Goal: Task Accomplishment & Management: Manage account settings

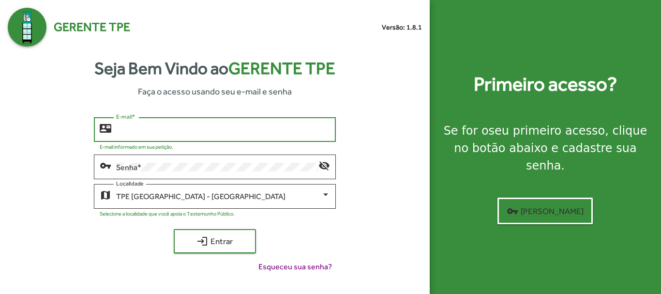
drag, startPoint x: 174, startPoint y: 127, endPoint x: 194, endPoint y: 120, distance: 21.0
click at [184, 123] on div "E-mail *" at bounding box center [222, 128] width 213 height 27
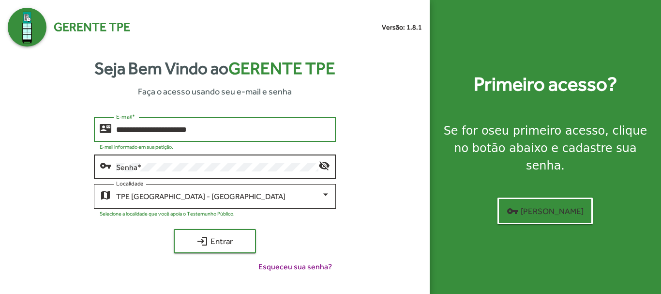
type input "**********"
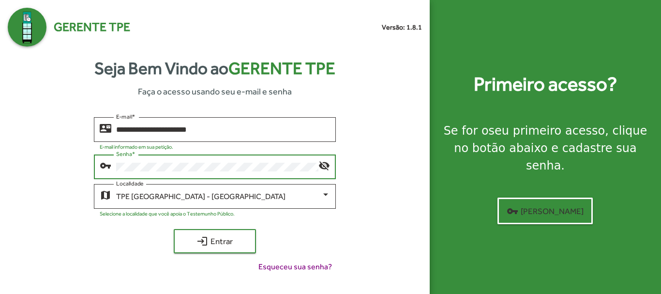
click at [174, 229] on button "login Entrar" at bounding box center [215, 241] width 82 height 24
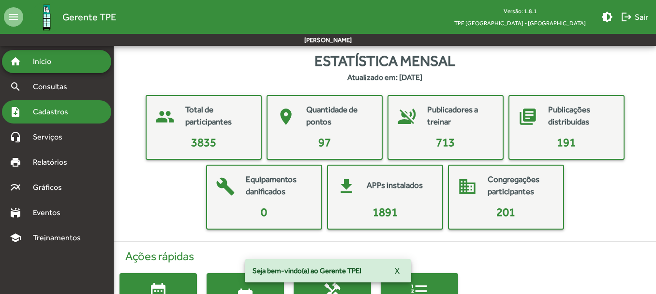
click at [55, 110] on span "Cadastros" at bounding box center [54, 112] width 54 height 12
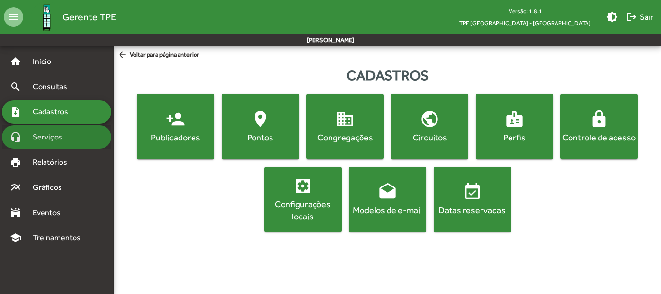
click at [57, 136] on span "Serviços" at bounding box center [51, 137] width 48 height 12
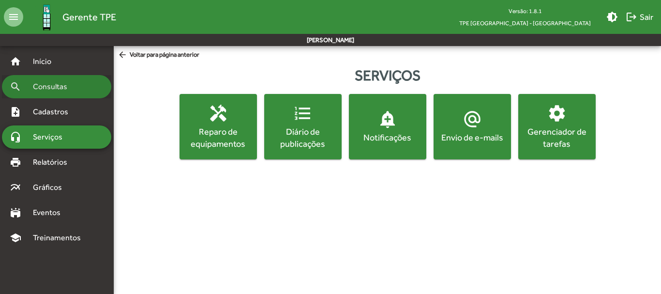
click at [40, 89] on span "Consultas" at bounding box center [53, 87] width 53 height 12
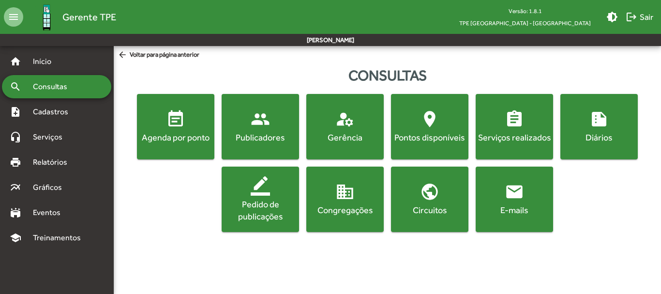
click at [327, 141] on div "Gerência" at bounding box center [345, 137] width 74 height 12
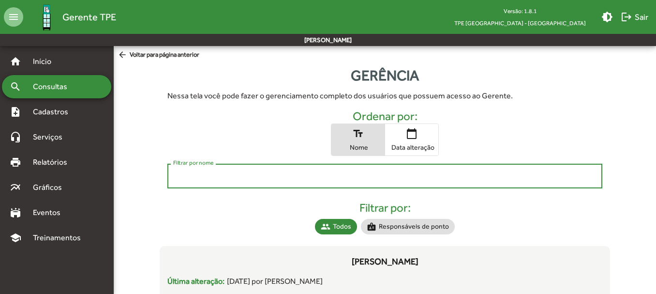
click at [210, 180] on input "Filtrar por nome" at bounding box center [384, 176] width 423 height 9
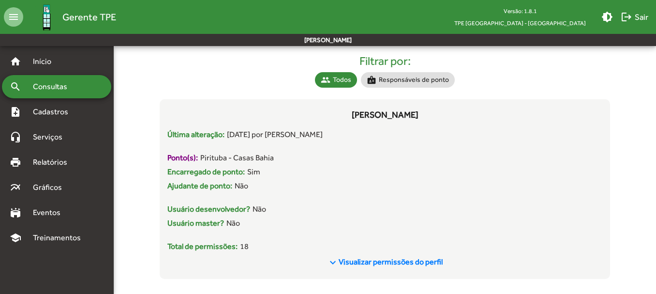
scroll to position [155, 0]
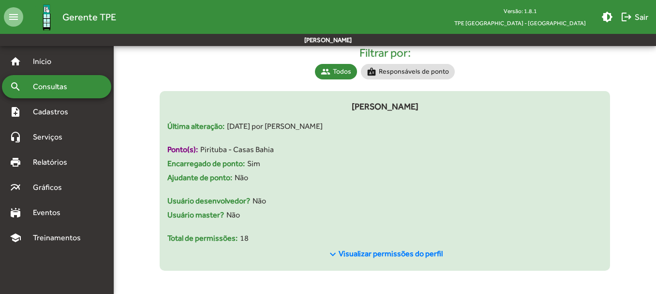
type input "********"
click at [365, 252] on span "Visualizar permissões do perfil" at bounding box center [391, 253] width 104 height 9
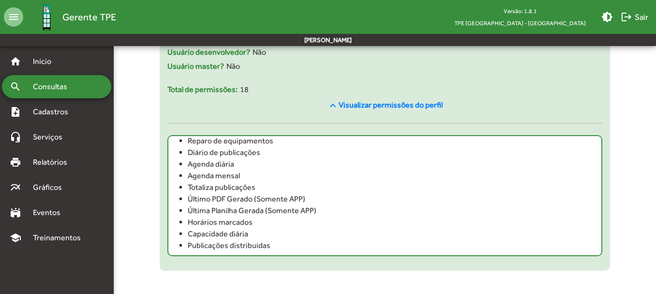
scroll to position [100, 0]
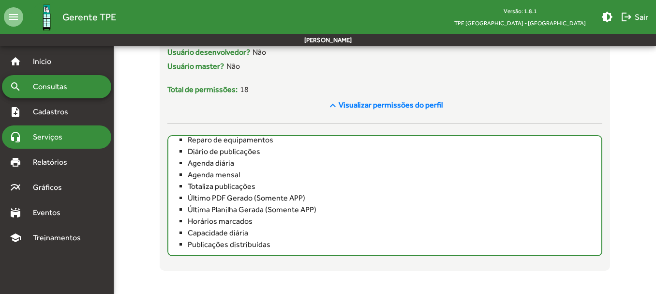
click at [52, 131] on div "headset_mic Serviços" at bounding box center [56, 136] width 109 height 23
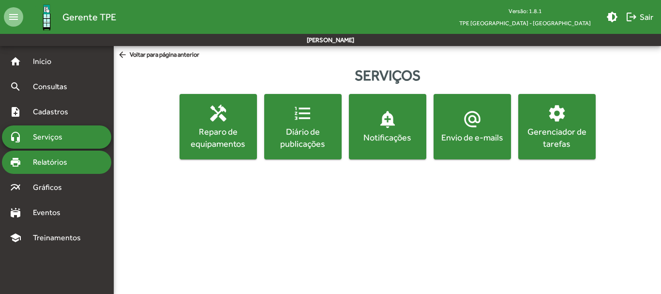
click at [61, 152] on div "print Relatórios" at bounding box center [56, 162] width 109 height 23
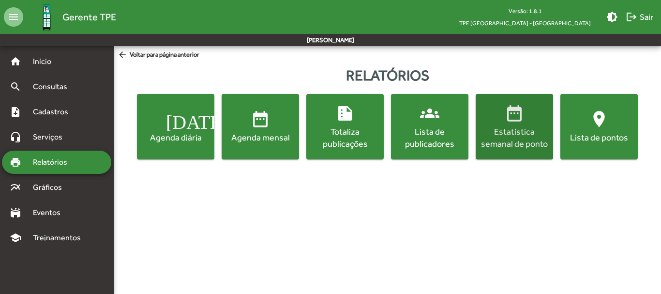
click at [531, 129] on div "Estatística semanal de ponto" at bounding box center [515, 137] width 74 height 24
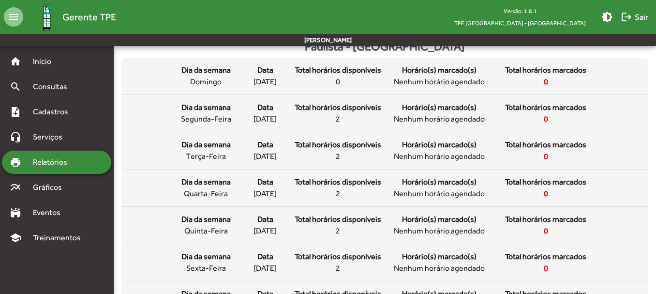
scroll to position [57, 0]
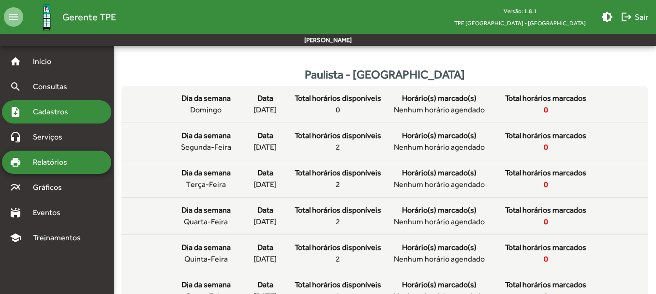
click at [61, 109] on span "Cadastros" at bounding box center [54, 112] width 54 height 12
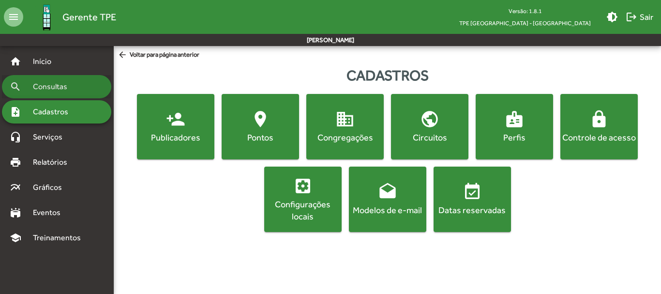
click at [56, 87] on span "Consultas" at bounding box center [53, 87] width 53 height 12
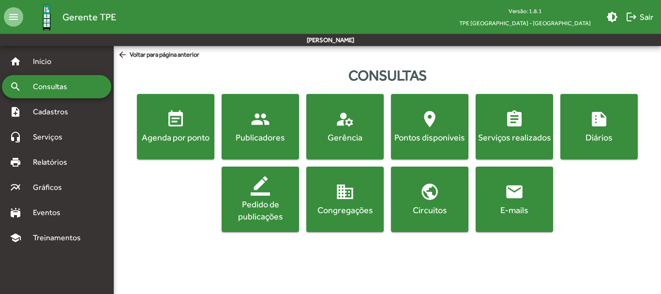
click at [438, 135] on div "Pontos disponíveis" at bounding box center [430, 137] width 74 height 12
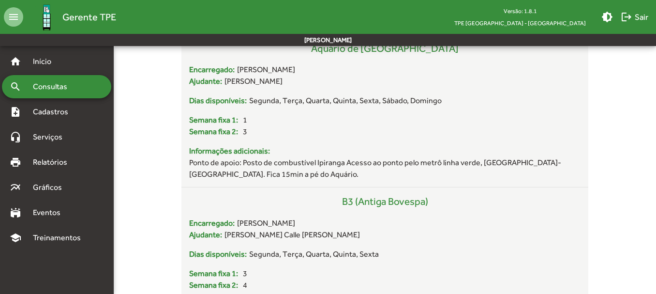
scroll to position [1029, 0]
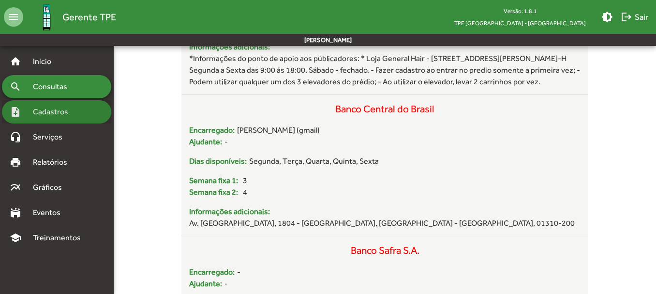
click at [61, 104] on div "note_add Cadastros" at bounding box center [56, 111] width 109 height 23
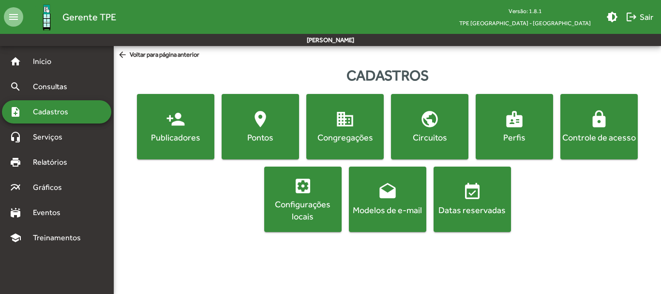
click at [243, 119] on span "location_on [GEOGRAPHIC_DATA]" at bounding box center [261, 126] width 74 height 34
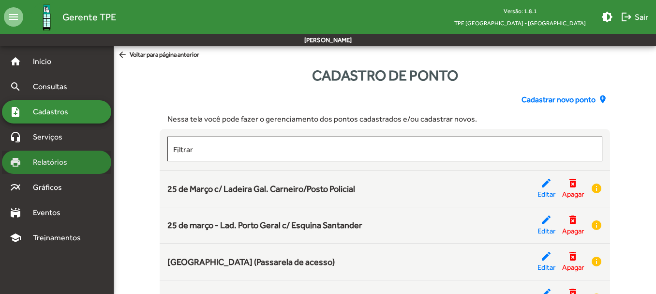
click at [61, 158] on span "Relatórios" at bounding box center [53, 162] width 53 height 12
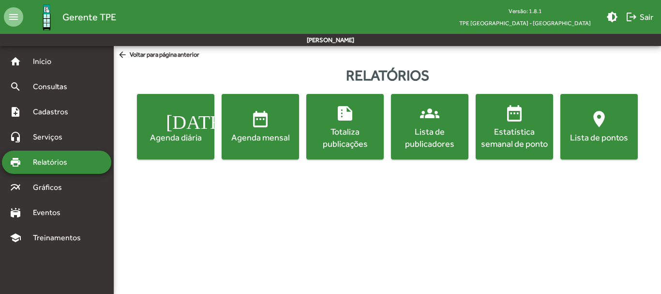
click at [265, 134] on div "Agenda mensal" at bounding box center [261, 137] width 74 height 12
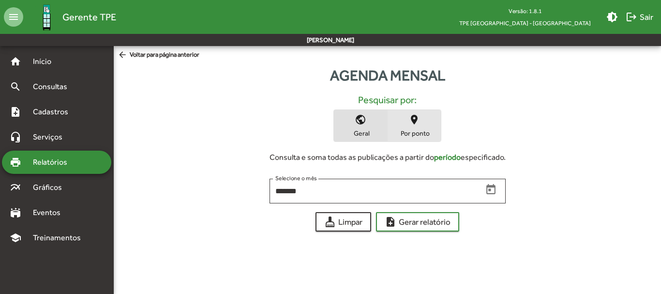
click at [413, 128] on span "place Por ponto" at bounding box center [414, 125] width 53 height 31
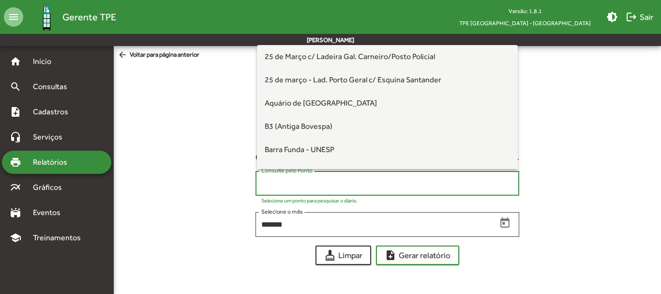
click at [268, 184] on input "Consulte pelo Ponto" at bounding box center [387, 183] width 252 height 9
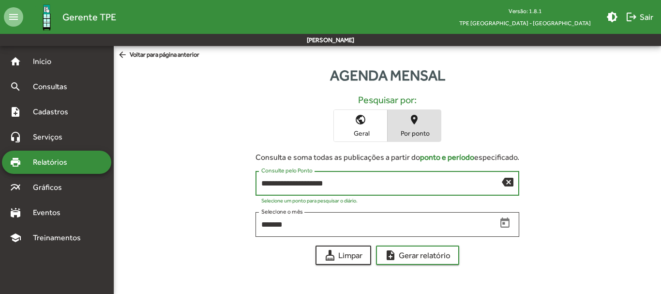
click at [366, 181] on input "**********" at bounding box center [381, 183] width 241 height 9
drag, startPoint x: 338, startPoint y: 183, endPoint x: 303, endPoint y: 185, distance: 34.9
click at [322, 184] on input "**********" at bounding box center [381, 183] width 241 height 9
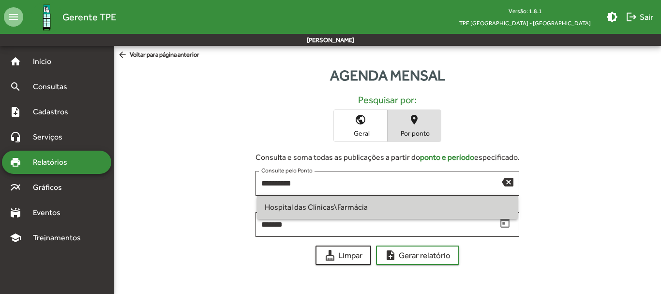
click at [360, 210] on span "Hospital das Clínicas\Farmácia" at bounding box center [316, 206] width 103 height 9
type input "**********"
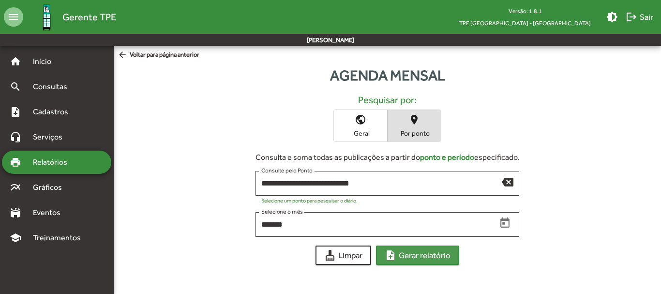
click at [428, 258] on span "note_add Gerar relatório" at bounding box center [418, 254] width 66 height 17
click at [47, 159] on span "Relatórios" at bounding box center [53, 162] width 53 height 12
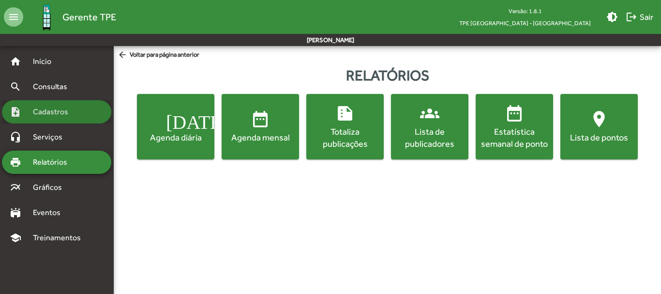
click at [50, 114] on span "Cadastros" at bounding box center [54, 112] width 54 height 12
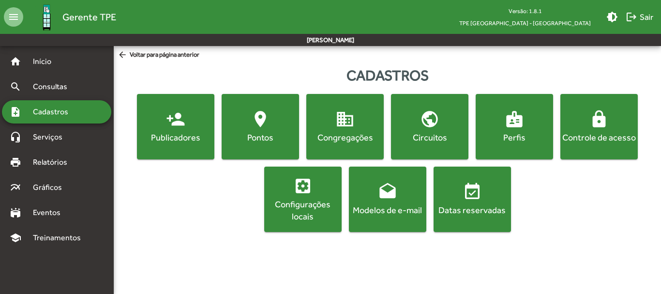
click at [260, 124] on mat-icon "location_on" at bounding box center [260, 118] width 19 height 19
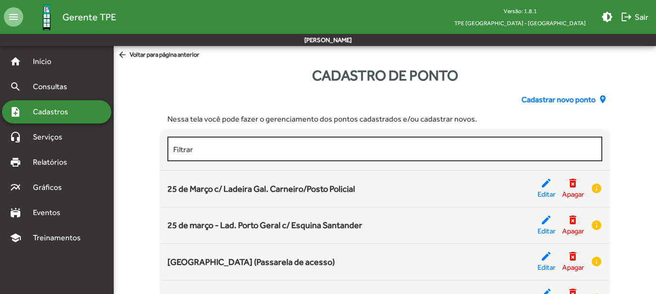
click at [247, 150] on input "Filtrar" at bounding box center [384, 149] width 423 height 9
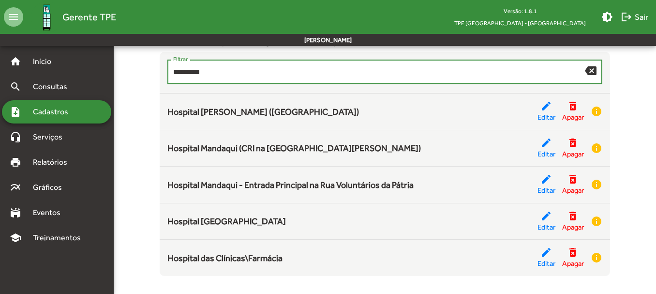
scroll to position [82, 0]
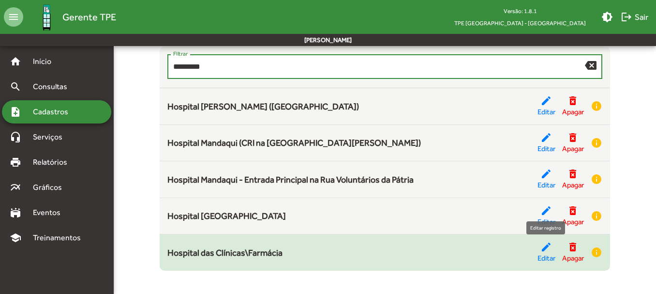
type input "********"
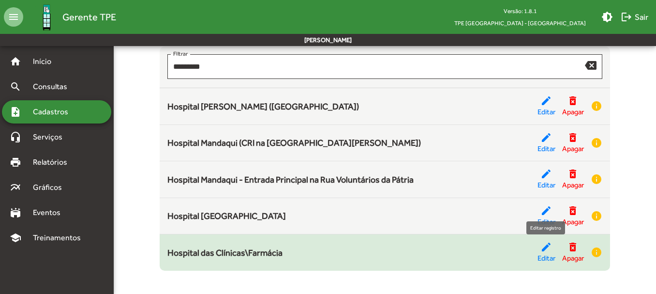
click at [547, 258] on span "Editar" at bounding box center [547, 258] width 18 height 11
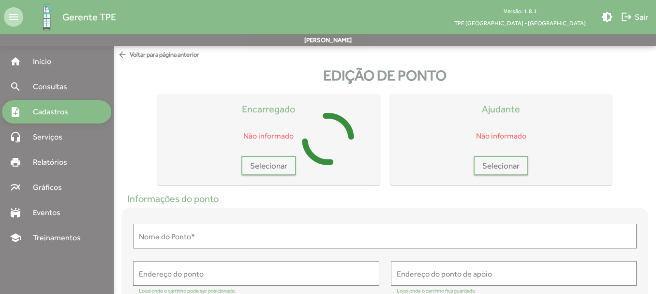
type input "**********"
type textarea "**********"
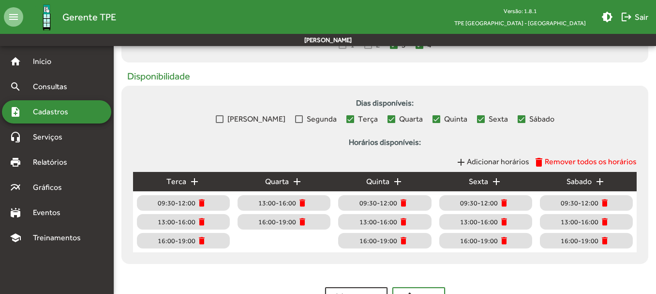
scroll to position [437, 0]
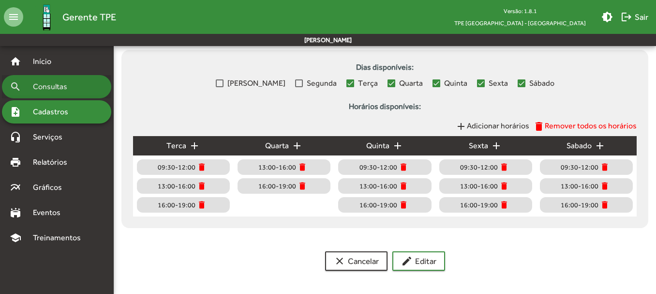
click at [62, 83] on span "Consultas" at bounding box center [53, 87] width 53 height 12
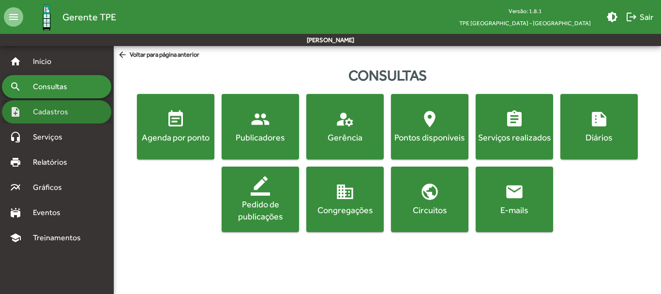
click at [43, 105] on div "note_add Cadastros" at bounding box center [56, 111] width 109 height 23
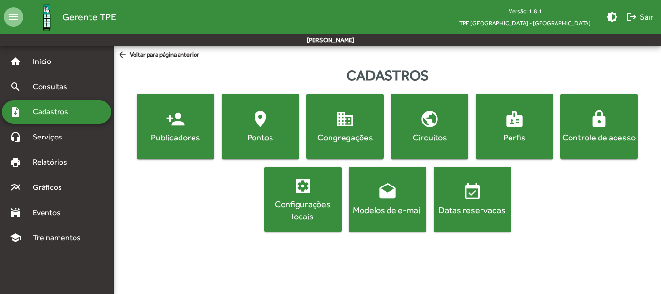
click at [189, 129] on span "person_add Publicadores" at bounding box center [176, 126] width 74 height 34
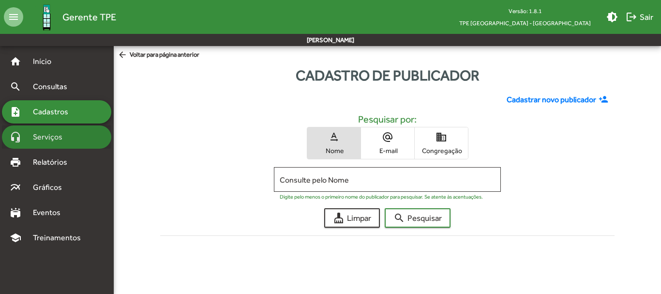
click at [60, 136] on span "Serviços" at bounding box center [51, 137] width 48 height 12
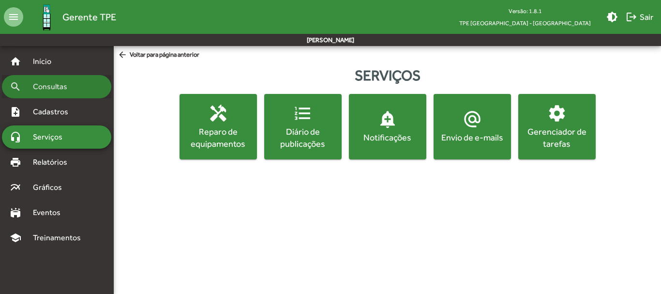
click at [55, 89] on span "Consultas" at bounding box center [53, 87] width 53 height 12
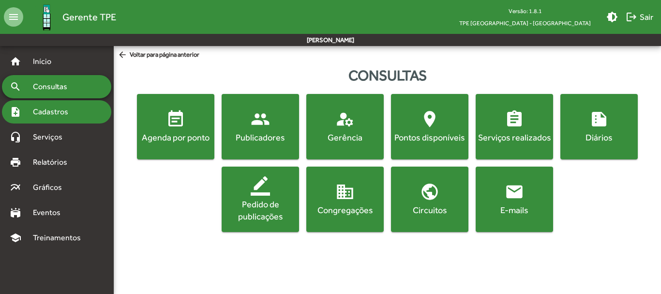
click at [50, 115] on span "Cadastros" at bounding box center [54, 112] width 54 height 12
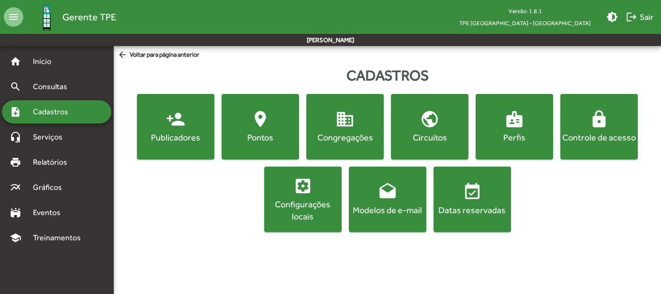
click at [198, 134] on div "Publicadores" at bounding box center [176, 137] width 74 height 12
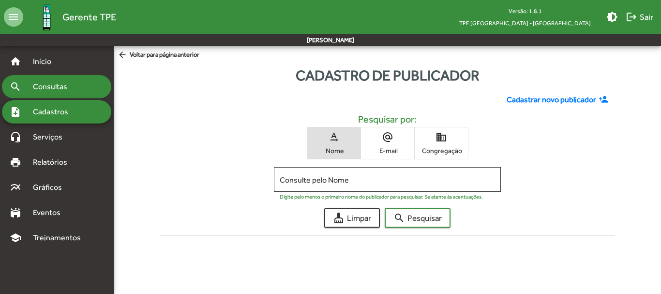
click at [56, 91] on span "Consultas" at bounding box center [53, 87] width 53 height 12
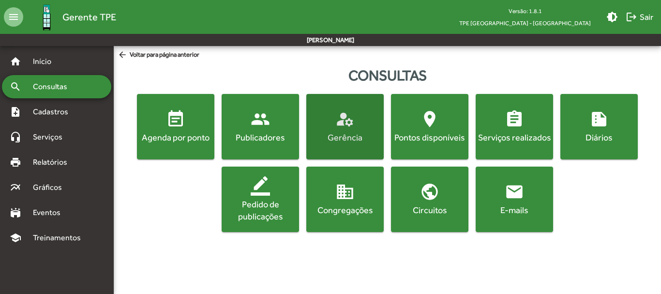
click at [347, 139] on div "Gerência" at bounding box center [345, 137] width 74 height 12
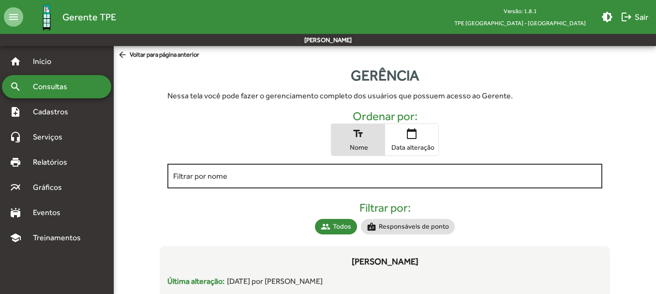
click at [205, 175] on input "Filtrar por nome" at bounding box center [384, 176] width 423 height 9
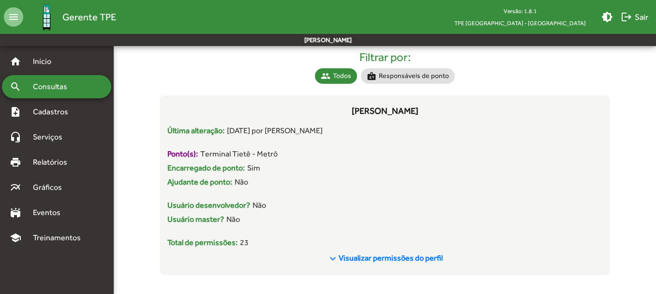
scroll to position [155, 0]
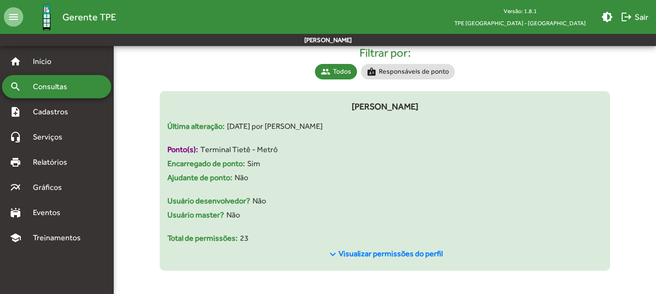
type input "******"
click at [412, 256] on span "Visualizar permissões do perfil" at bounding box center [391, 253] width 104 height 9
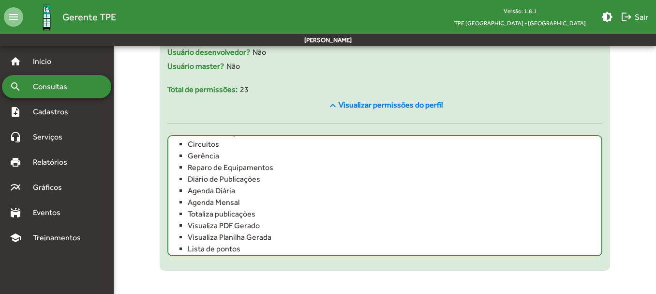
scroll to position [158, 0]
